Goal: Task Accomplishment & Management: Use online tool/utility

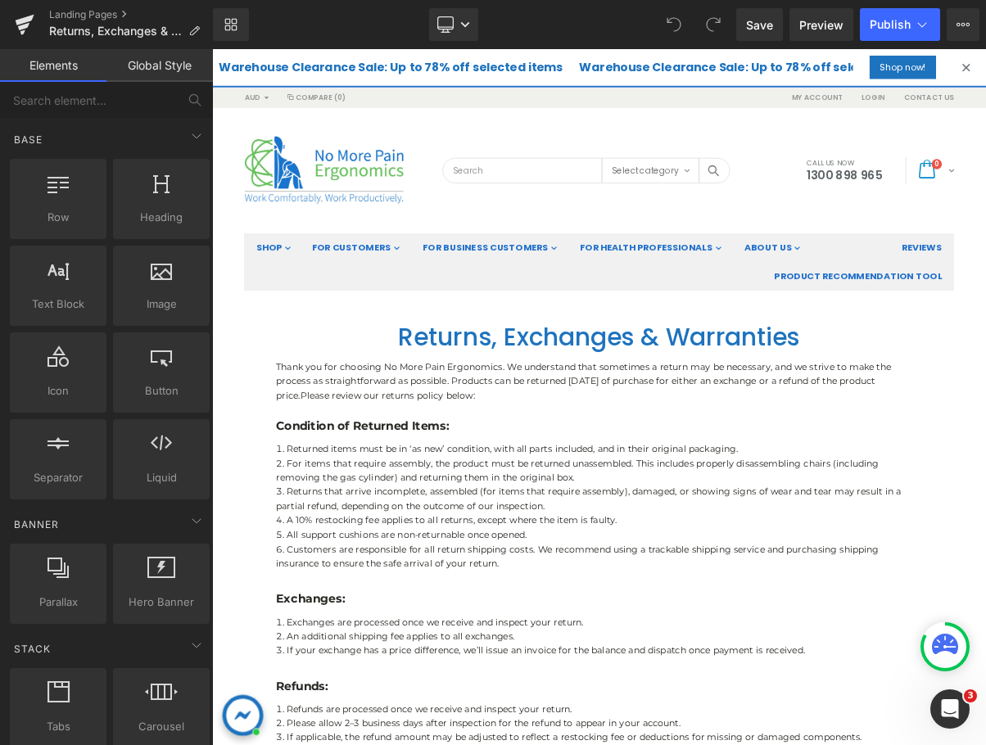
click at [733, 164] on div "CALL US NOW [PHONE_NUMBER] 0 item(s) Select category Select category All Boardr…" at bounding box center [707, 204] width 933 height 160
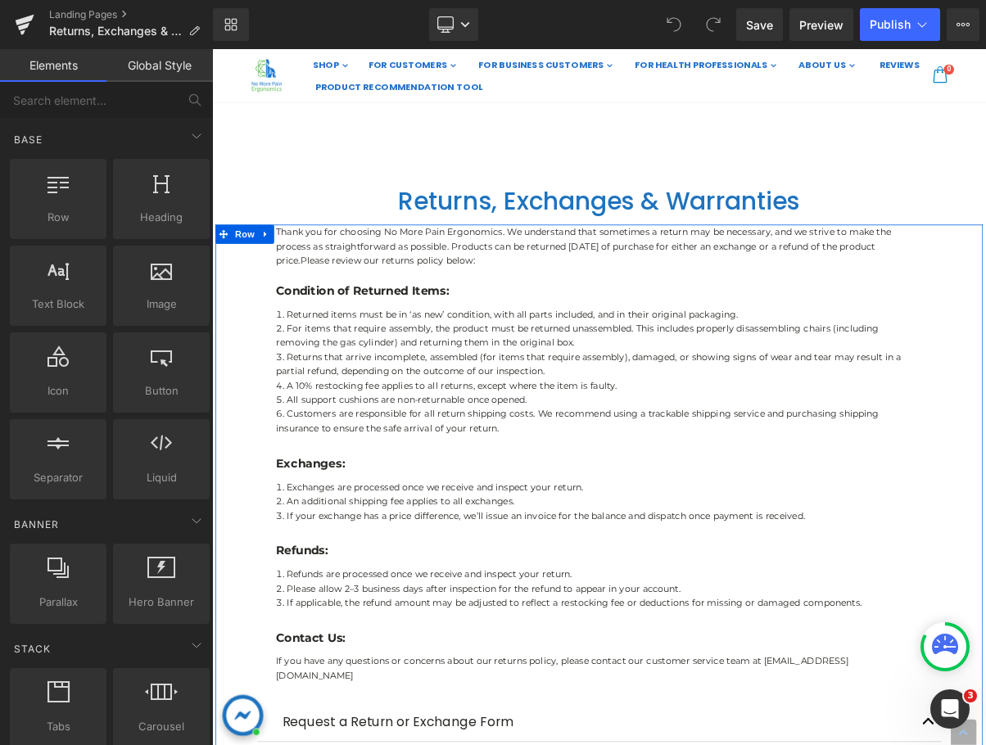
scroll to position [164, 0]
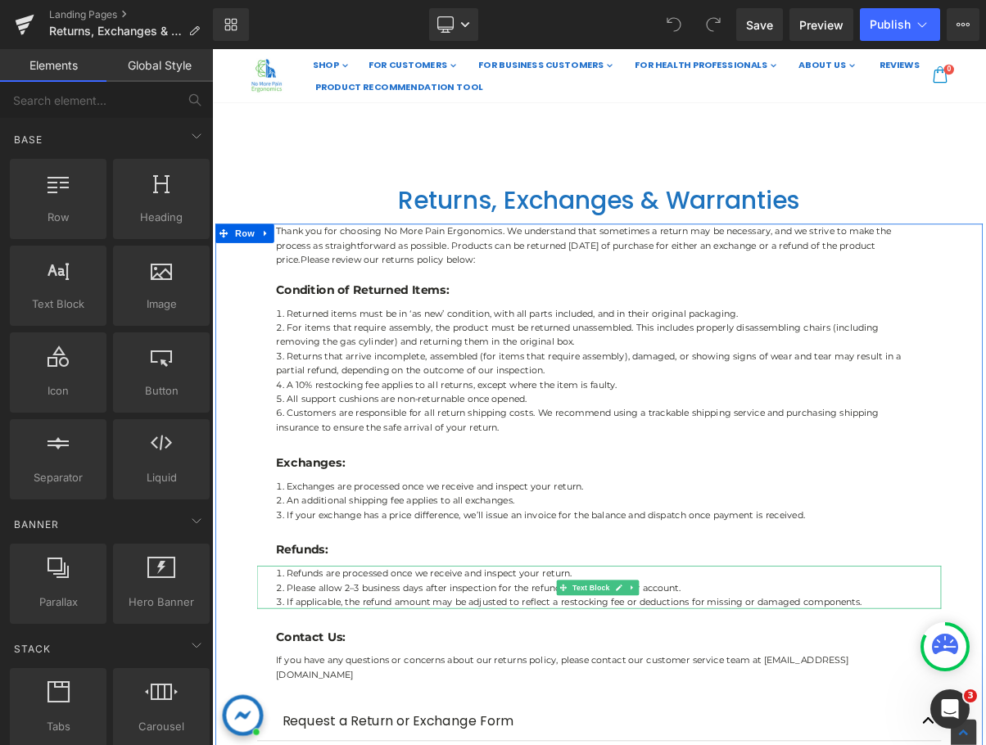
click at [651, 744] on li "If applicable, the refund amount may be adjusted to reflect a restocking fee or…" at bounding box center [707, 757] width 827 height 18
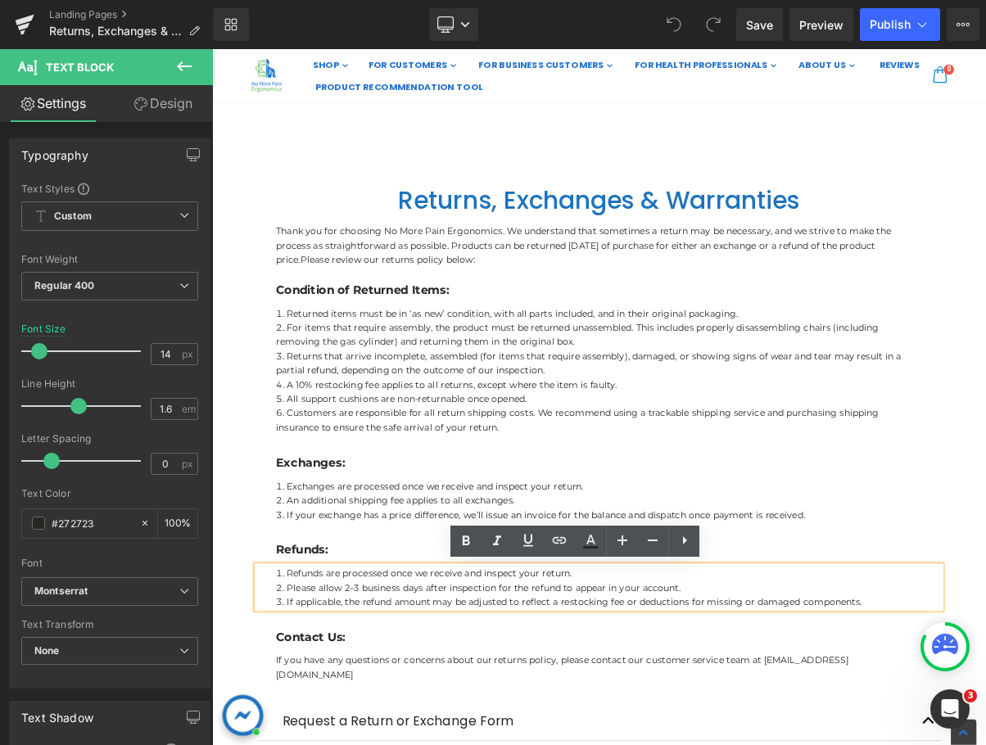
click at [649, 744] on li "If applicable, the refund amount may be adjusted to reflect a restocking fee or…" at bounding box center [707, 757] width 827 height 18
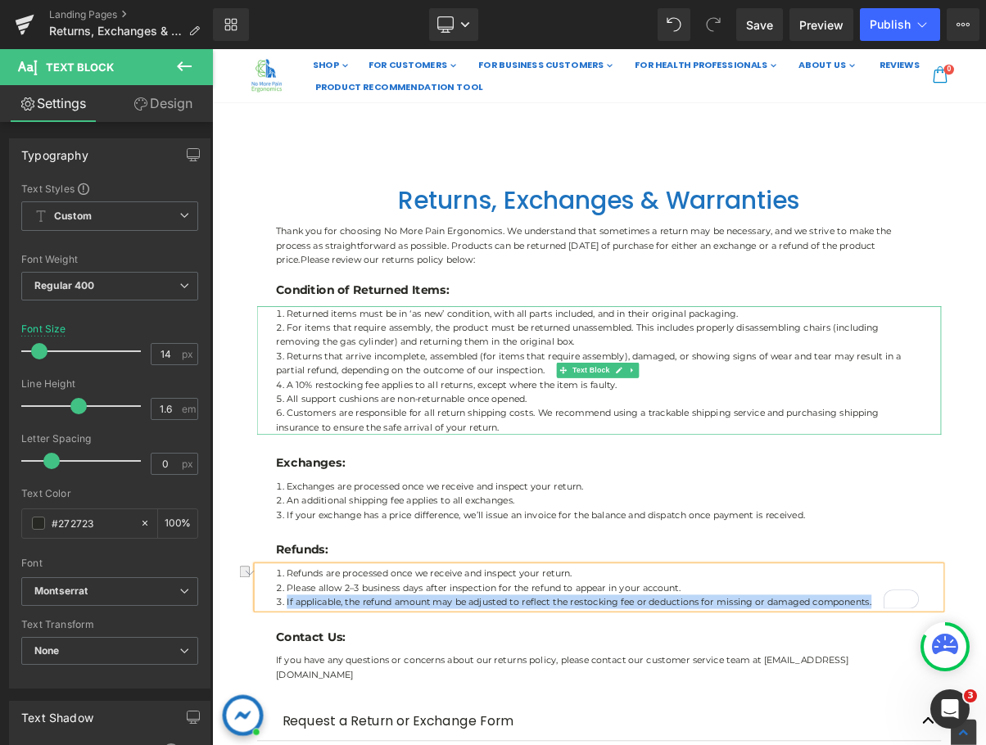
click at [564, 514] on li "Customers are responsible for all return shipping costs. We recommend using a t…" at bounding box center [707, 524] width 827 height 37
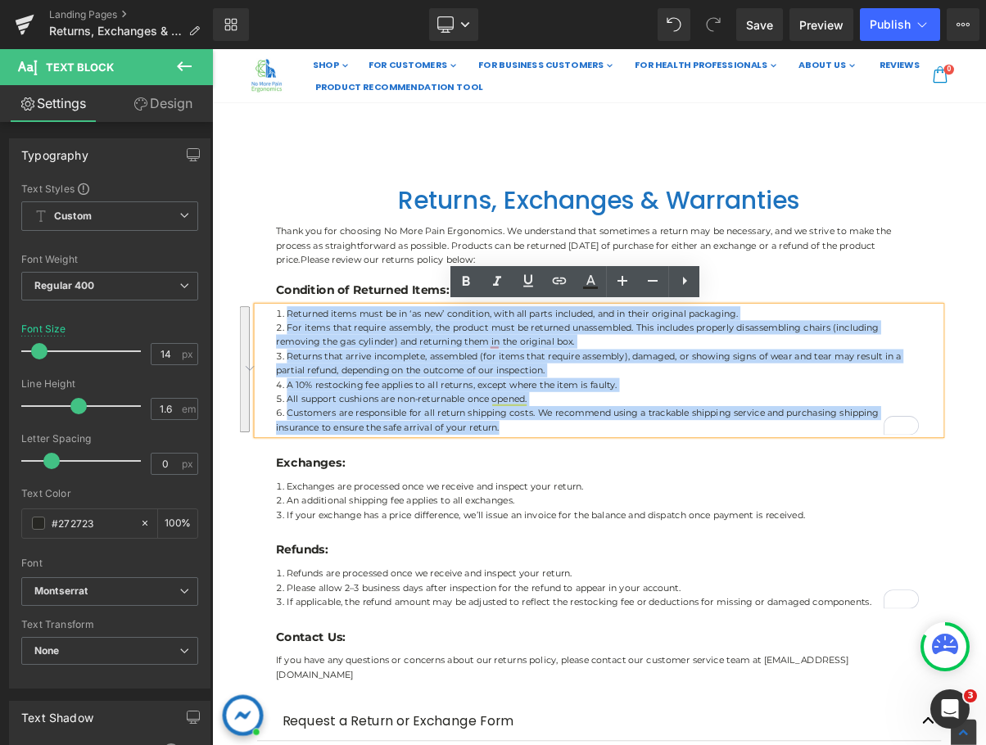
drag, startPoint x: 575, startPoint y: 531, endPoint x: 289, endPoint y: 384, distance: 321.2
click at [294, 384] on ol "Returned items must be in ‘as new’ condition, with all parts included, and in t…" at bounding box center [707, 460] width 827 height 165
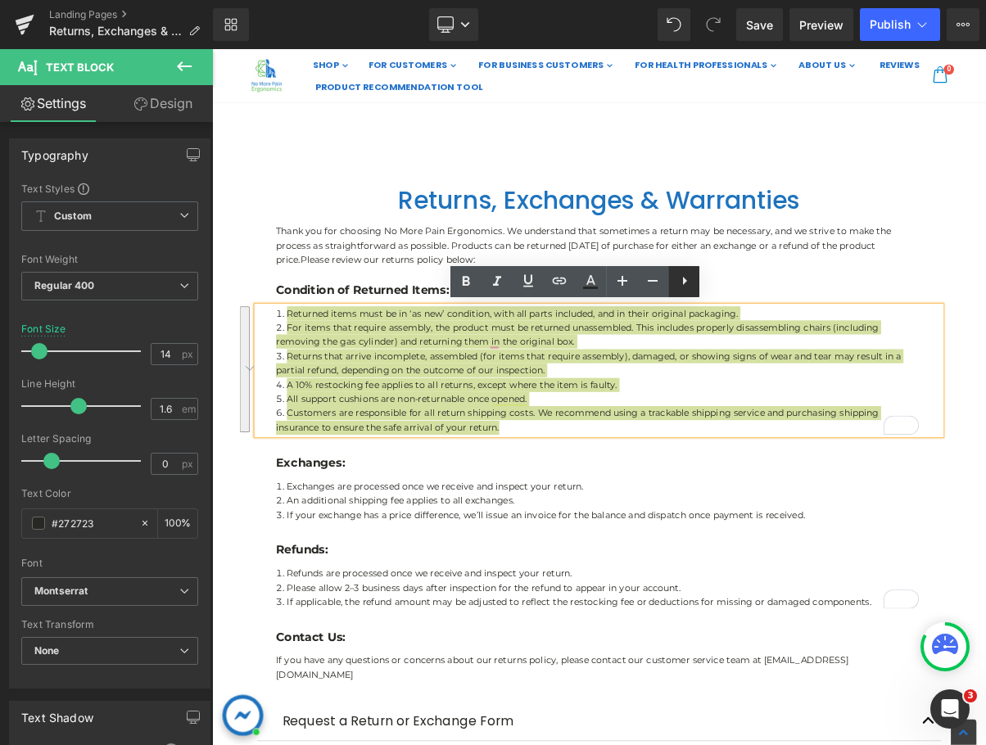
click at [685, 283] on icon at bounding box center [685, 281] width 4 height 8
click at [677, 287] on icon at bounding box center [684, 281] width 20 height 20
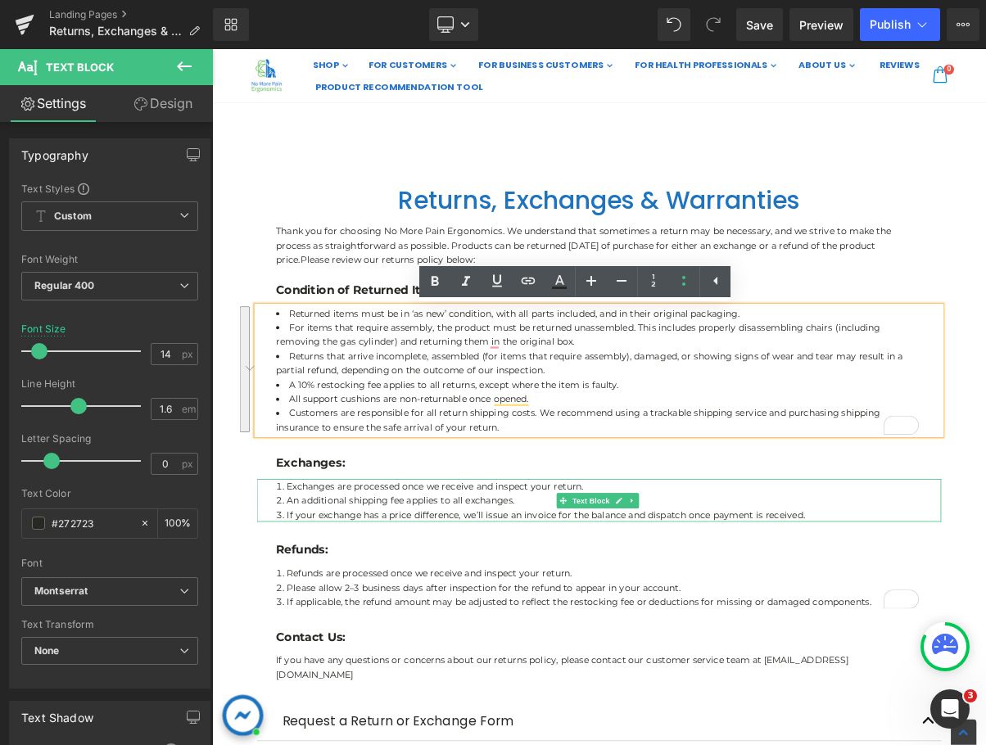
click at [976, 648] on li "If your exchange has a price difference, we’ll issue an invoice for the balance…" at bounding box center [707, 645] width 827 height 18
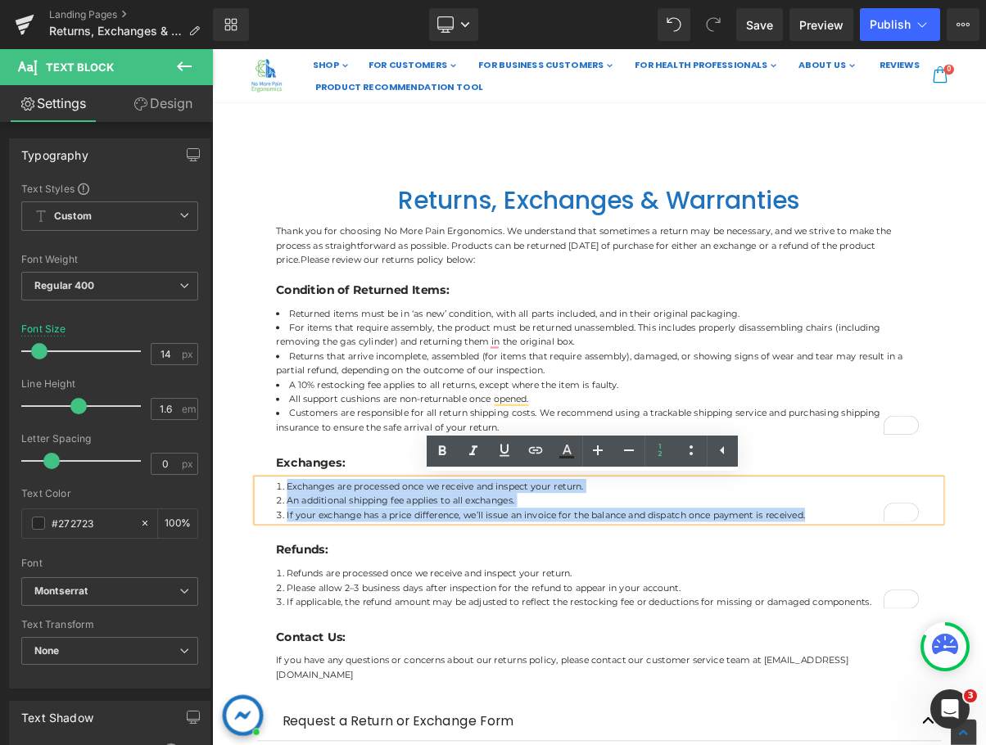
drag, startPoint x: 966, startPoint y: 644, endPoint x: 288, endPoint y: 615, distance: 678.6
click at [288, 615] on div "Exchanges are processed once we receive and inspect your return. An additional …" at bounding box center [707, 626] width 876 height 55
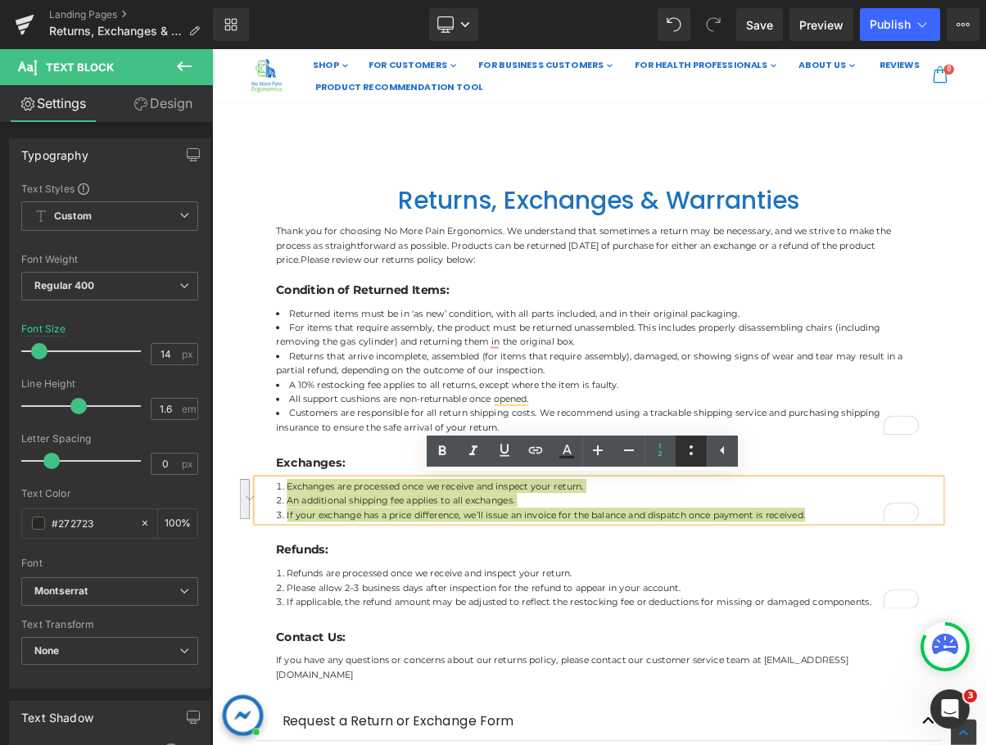
click at [683, 453] on icon at bounding box center [691, 451] width 20 height 20
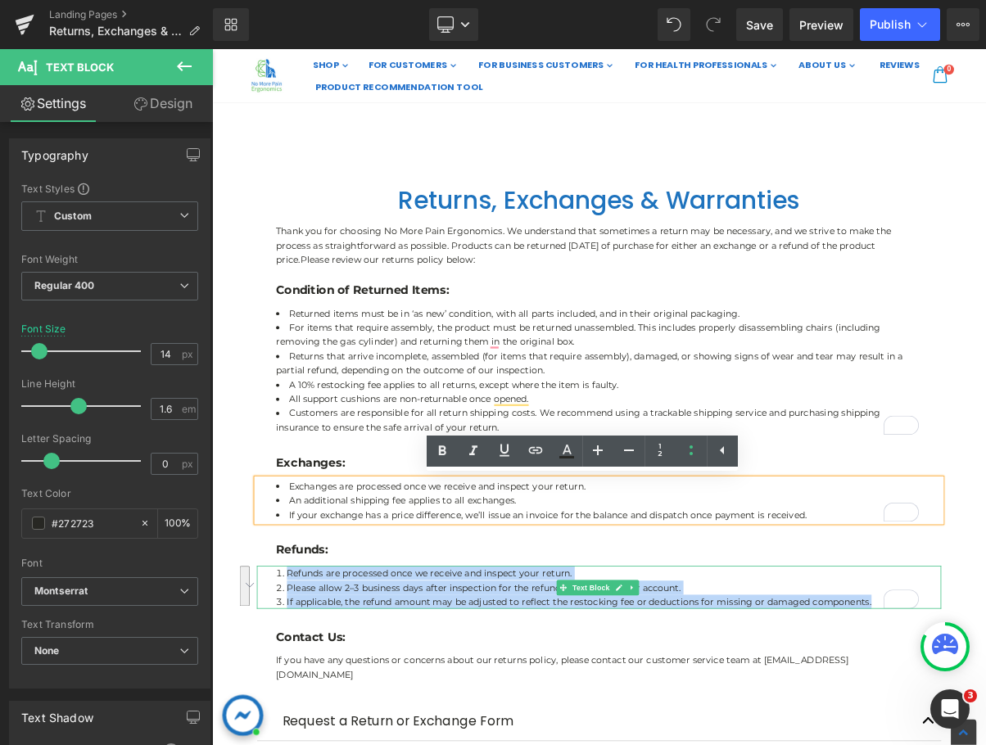
drag, startPoint x: 975, startPoint y: 749, endPoint x: 293, endPoint y: 727, distance: 682.5
click at [294, 727] on ol "Refunds are processed once we receive and inspect your return. Please allow 2–3…" at bounding box center [707, 738] width 827 height 55
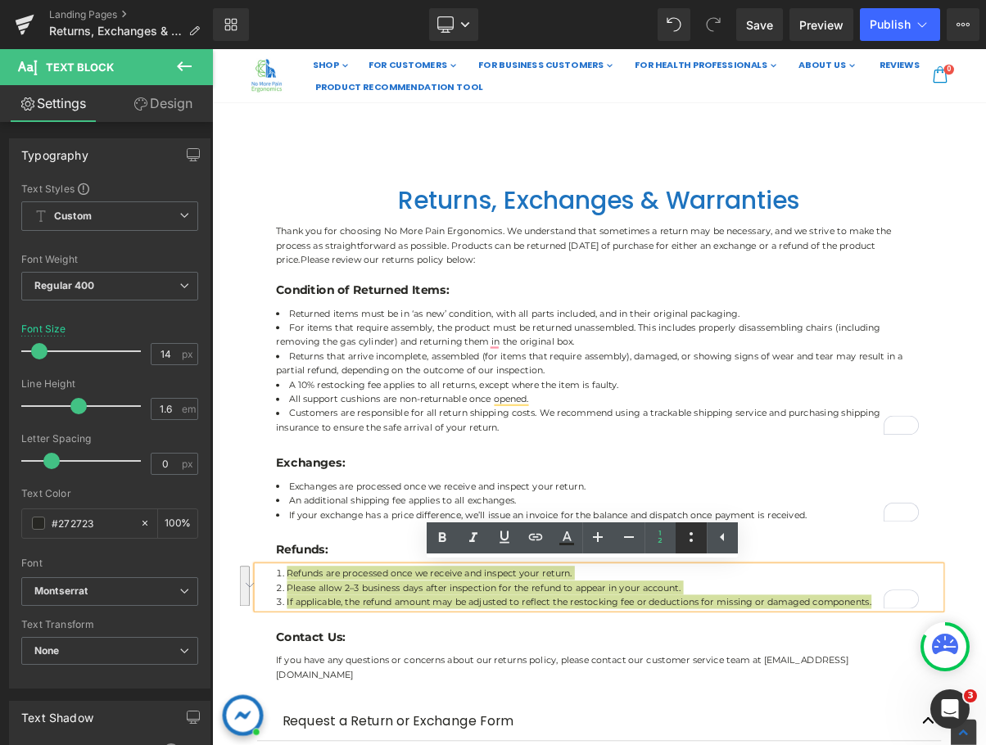
click at [689, 536] on icon at bounding box center [691, 537] width 20 height 20
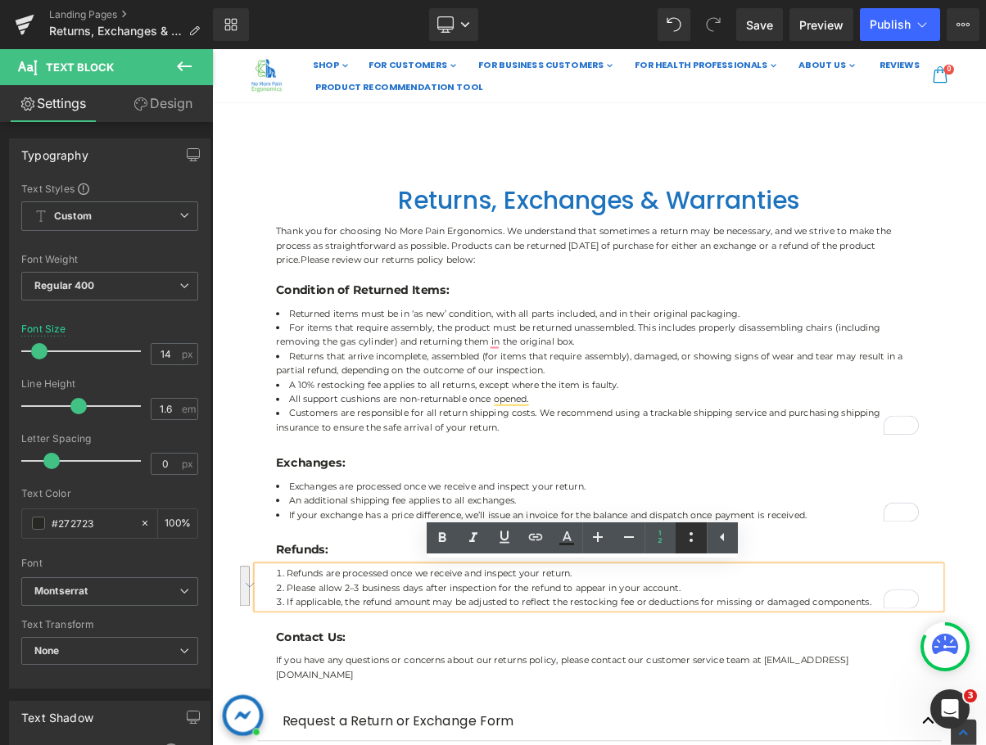
scroll to position [219, 0]
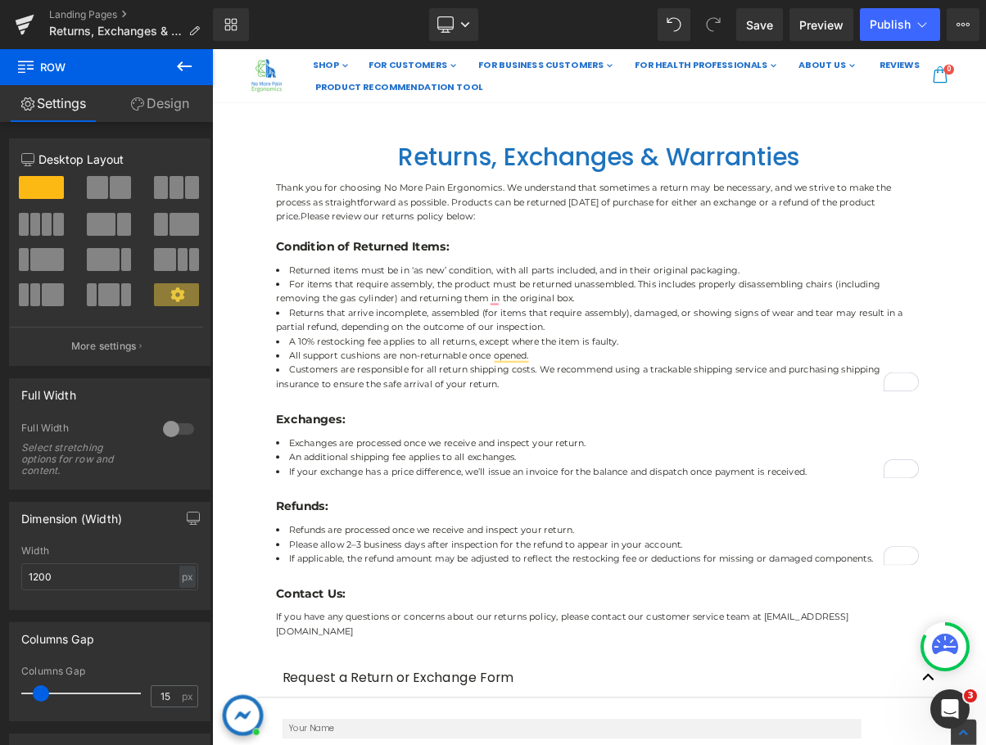
click at [985, 124] on header "AUD AUD EUR USD GBP Compare (0) Links My Account Login Contact Us CALL US NOW […" at bounding box center [707, 7] width 991 height 260
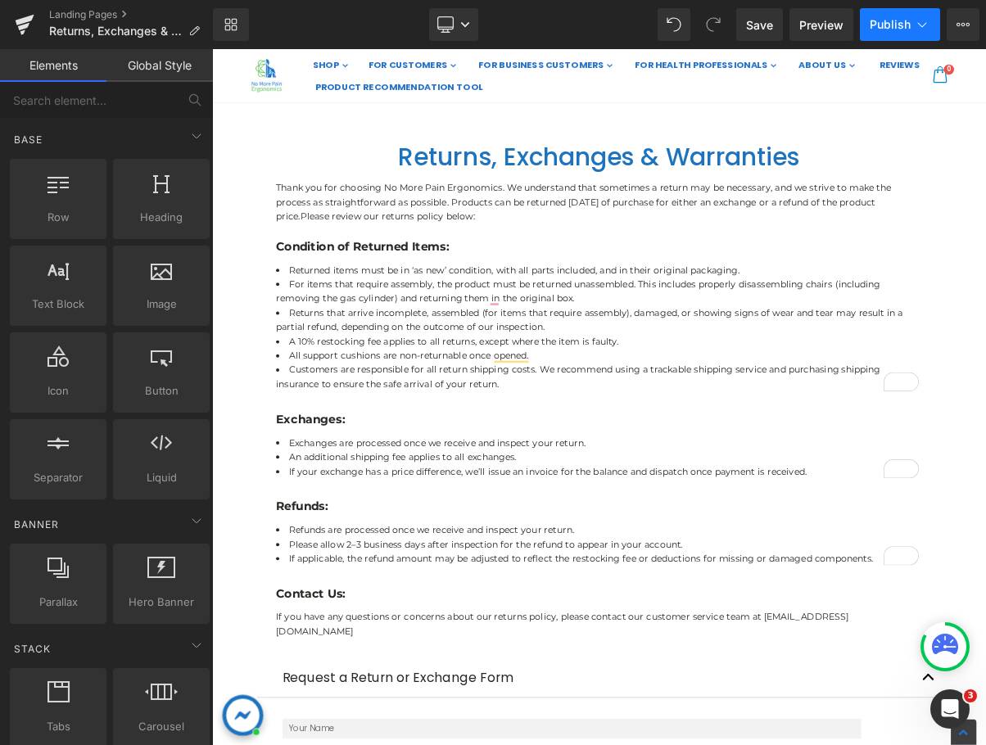
click at [911, 29] on button "Publish" at bounding box center [900, 24] width 80 height 33
click at [985, 128] on header "AUD AUD EUR USD GBP Compare (0) Links My Account Login Contact Us CALL US NOW […" at bounding box center [707, 7] width 991 height 260
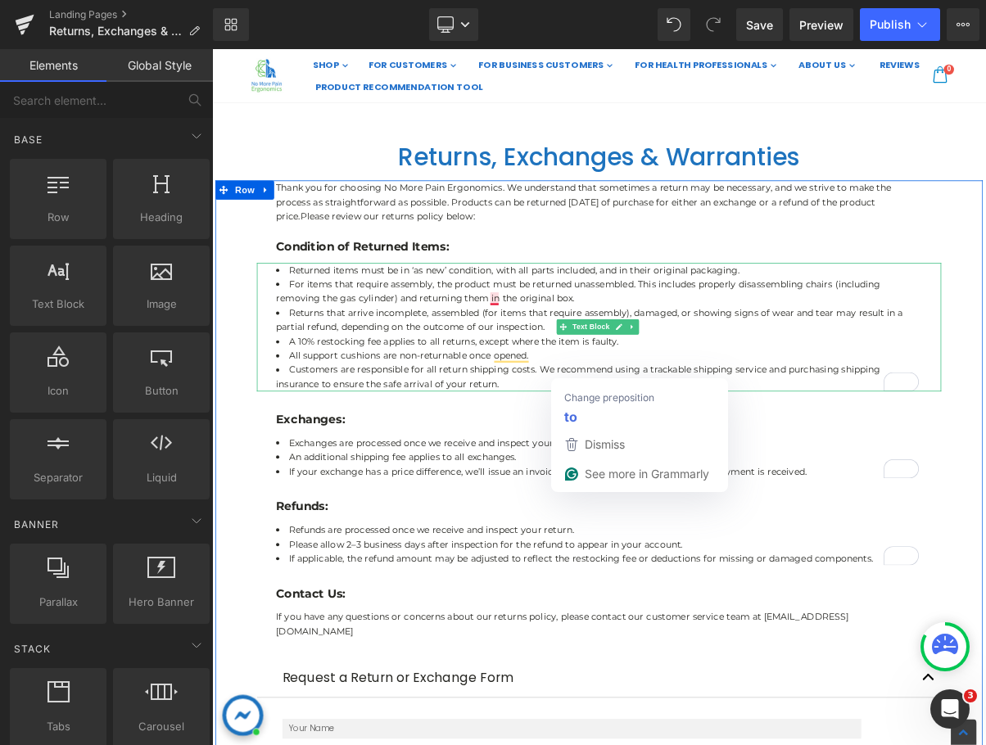
click at [701, 372] on li "For items that require assembly, the product must be returned unassembled. This…" at bounding box center [707, 359] width 827 height 37
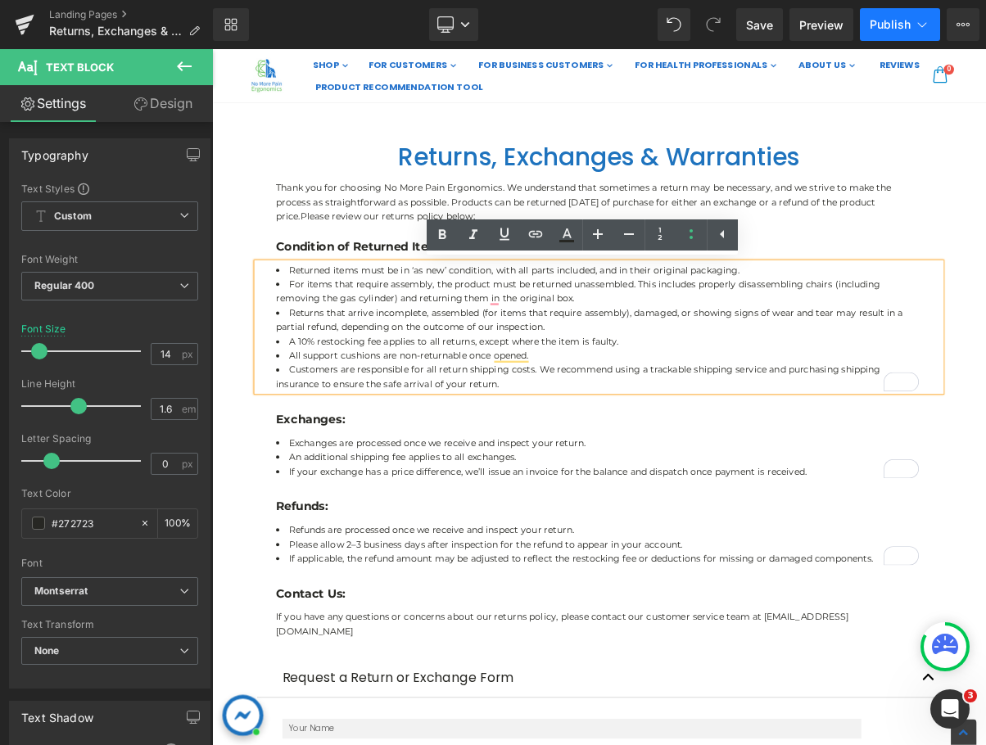
click at [914, 33] on button "Publish" at bounding box center [900, 24] width 80 height 33
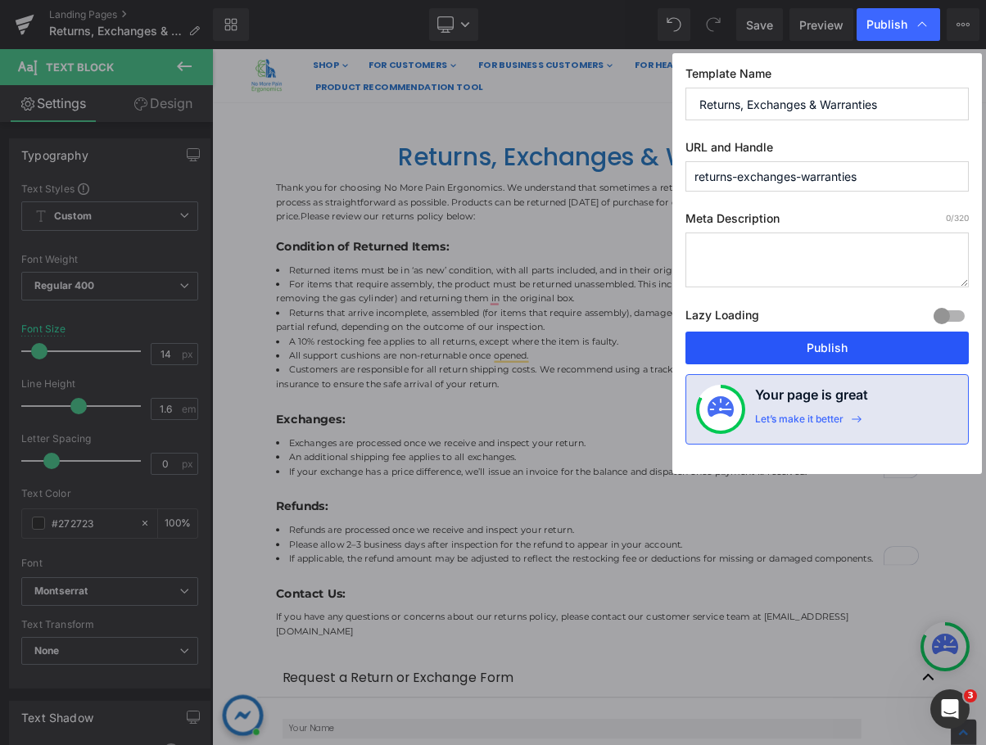
click at [830, 343] on button "Publish" at bounding box center [826, 348] width 283 height 33
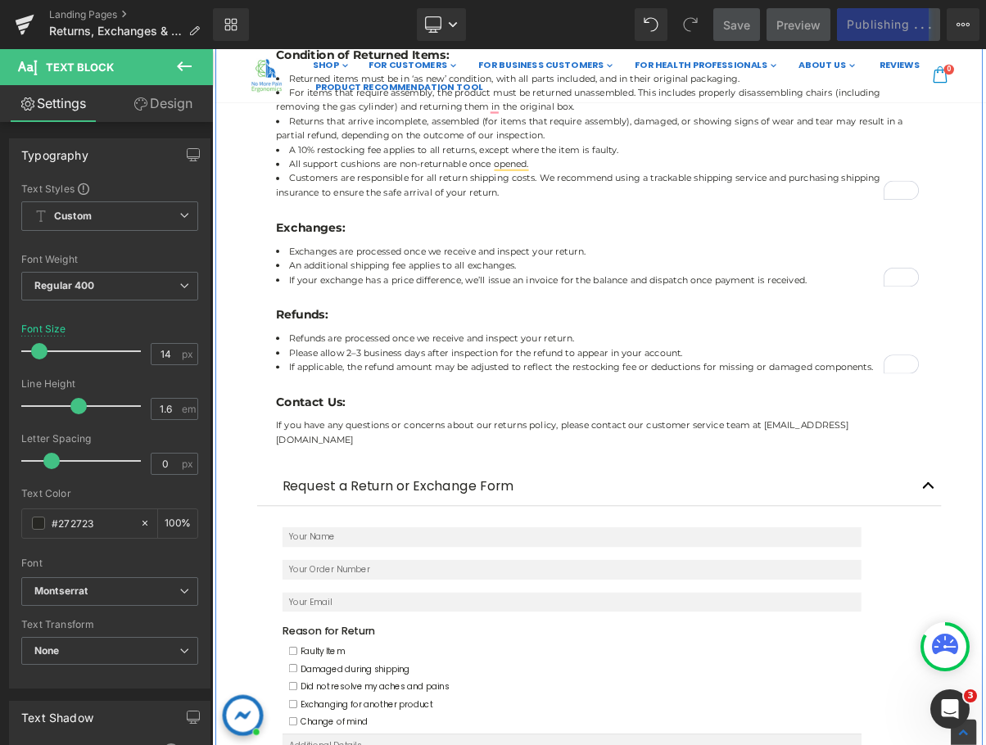
scroll to position [55, 0]
